Goal: Navigation & Orientation: Find specific page/section

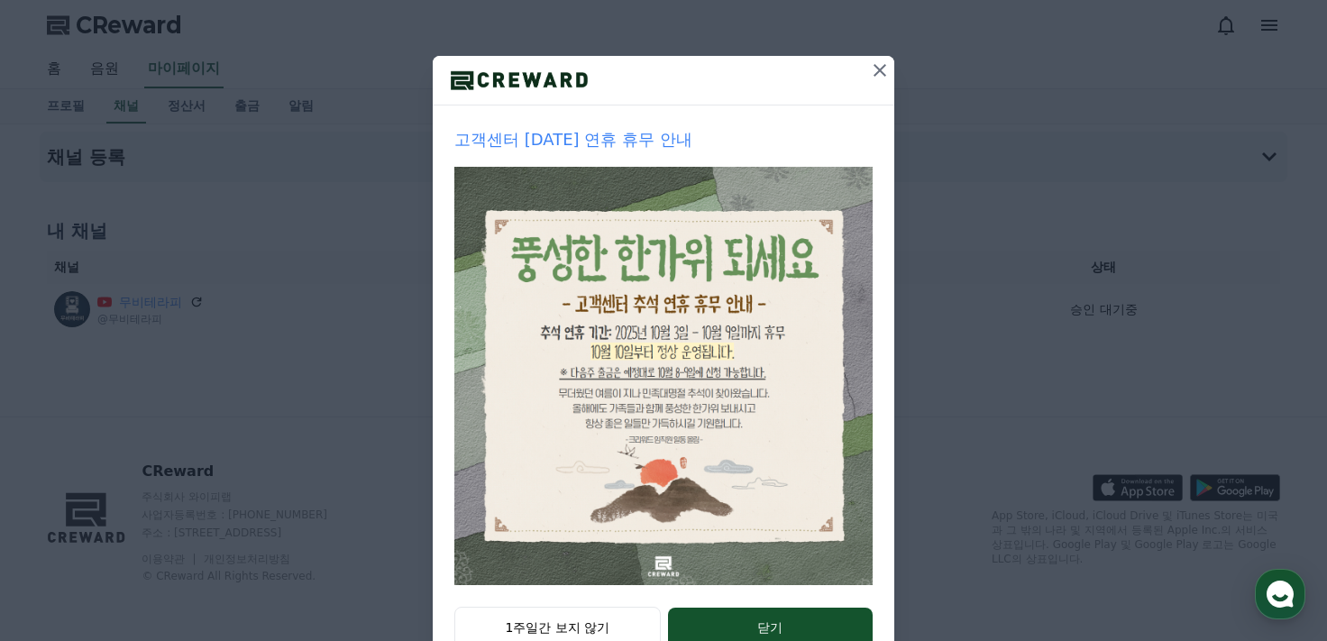
scroll to position [217, 0]
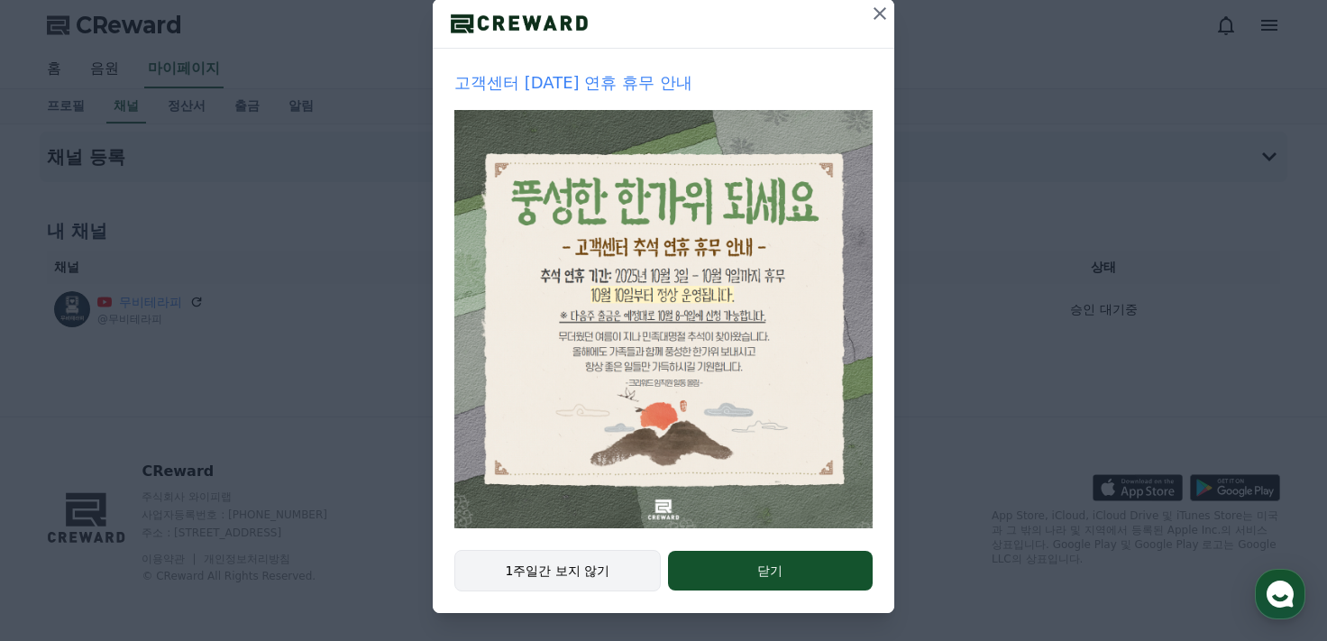
click at [592, 572] on button "1주일간 보지 않기" at bounding box center [557, 570] width 206 height 41
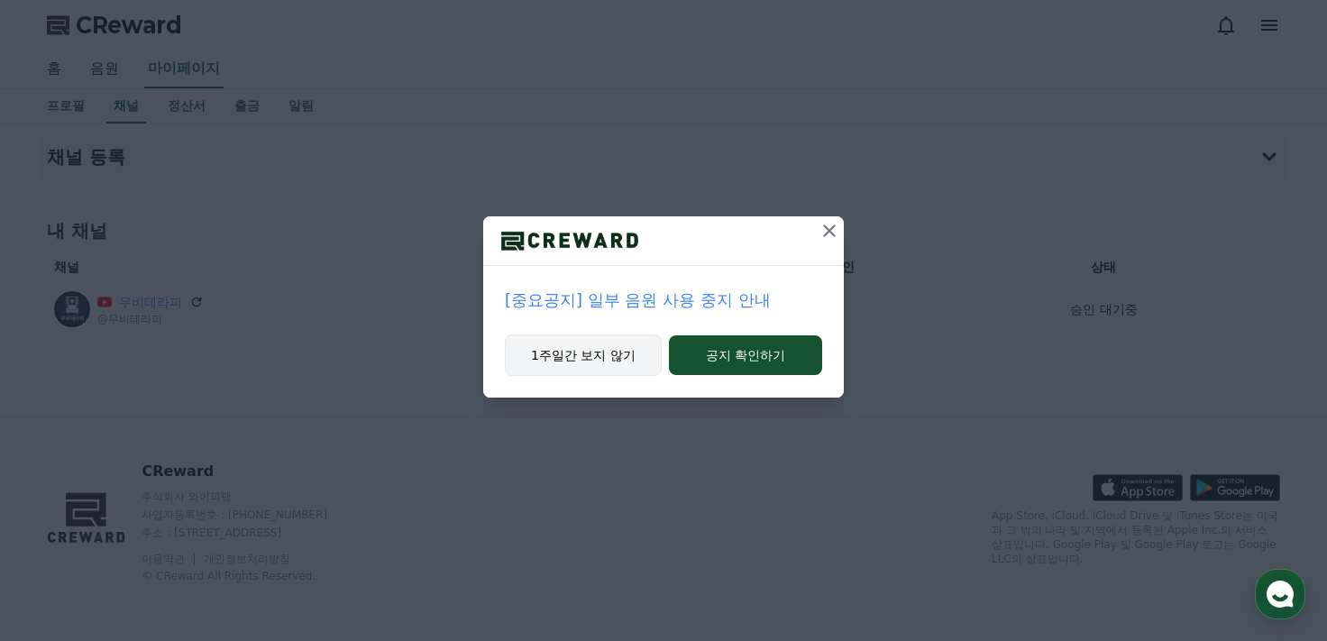
click at [574, 359] on button "1주일간 보지 않기" at bounding box center [583, 355] width 157 height 41
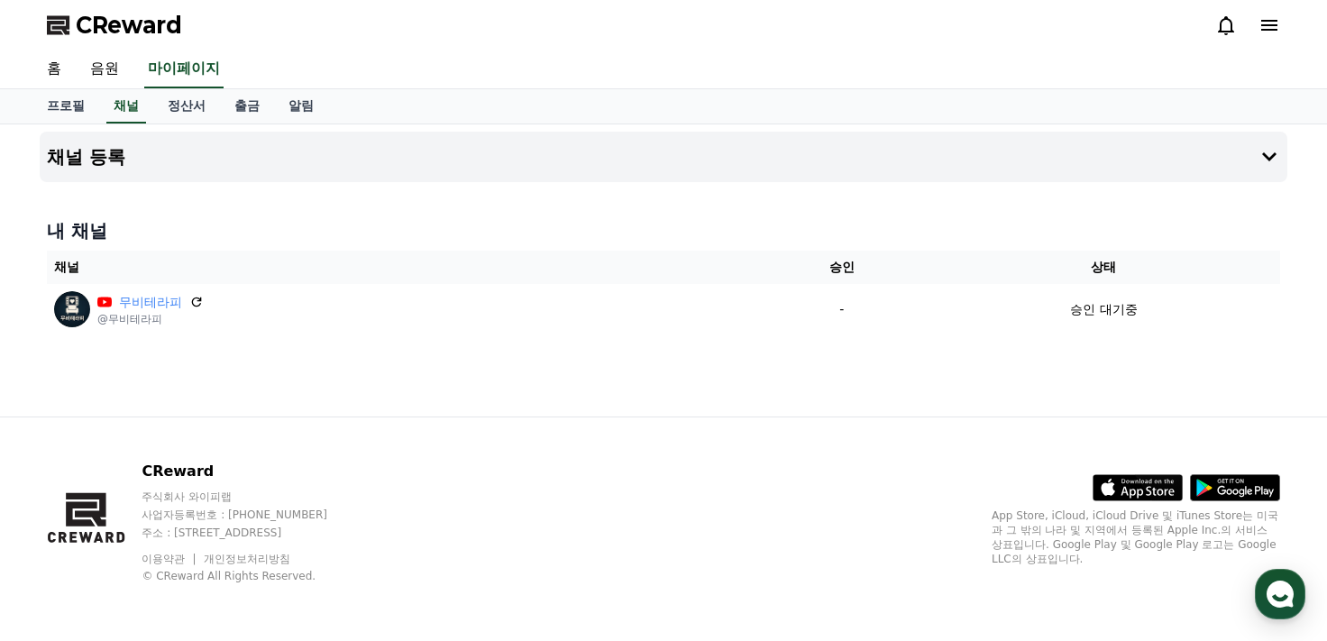
drag, startPoint x: 787, startPoint y: 440, endPoint x: 783, endPoint y: 432, distance: 9.3
click at [787, 439] on div "CReward 주식회사 와이피랩 사업자등록번호 : [PHONE_NUMBER] 주소 : [STREET_ADDRESS] 이용약관 개인정보처리방침 …" at bounding box center [663, 530] width 1262 height 224
